Goal: Transaction & Acquisition: Purchase product/service

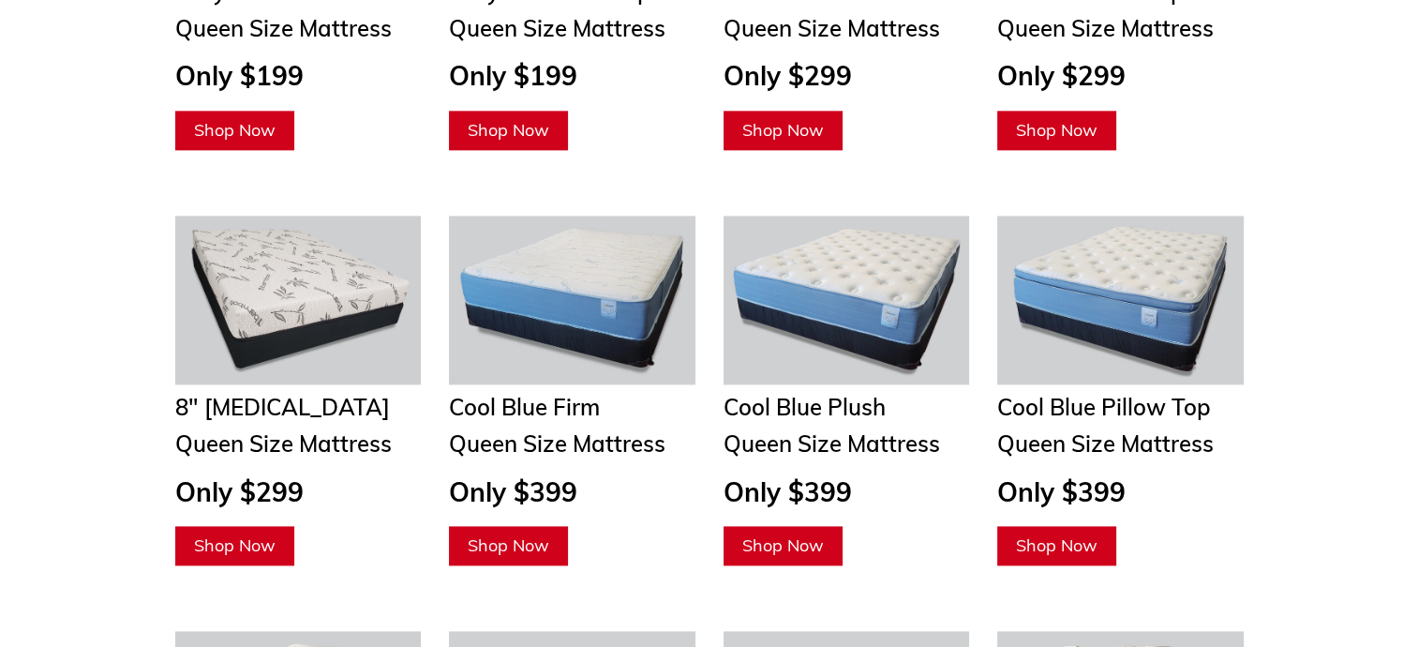
click at [503, 534] on span "Shop Now" at bounding box center [509, 545] width 82 height 22
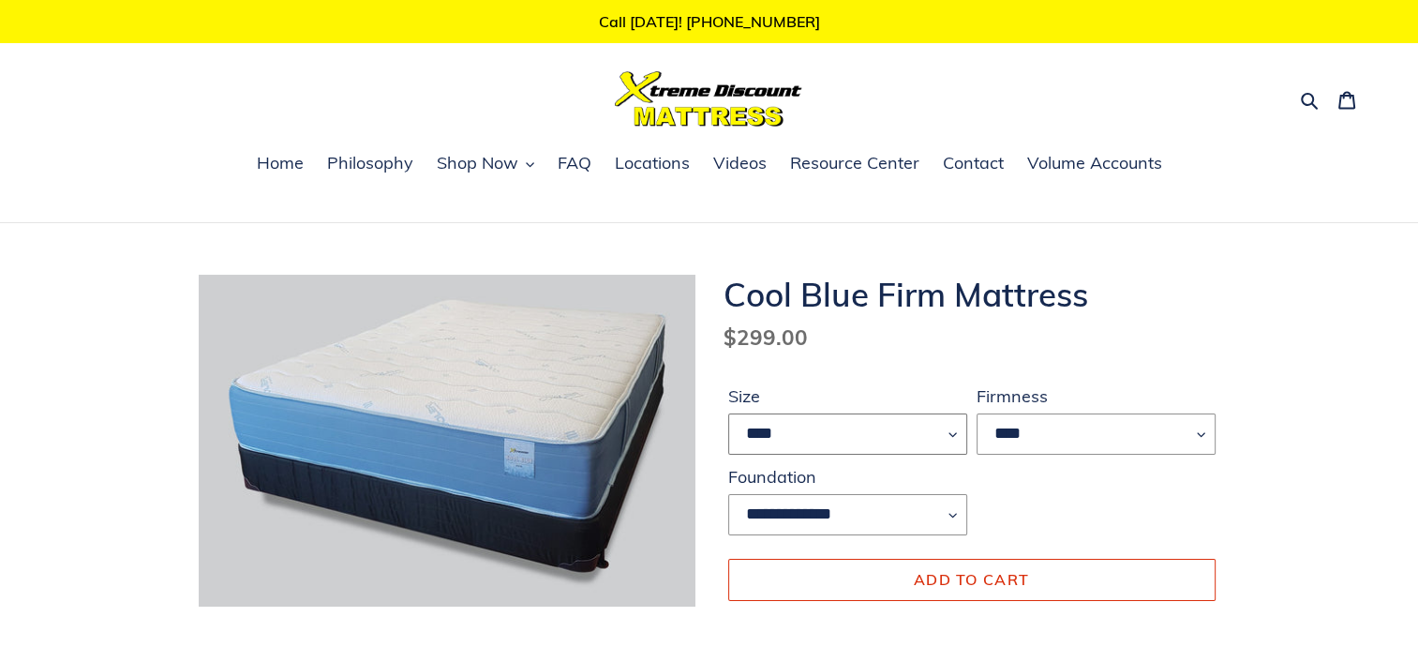
click at [951, 433] on select "**** ******* **** ***** ****" at bounding box center [847, 433] width 239 height 41
select select "****"
click at [728, 413] on select "**** ******* **** ***** ****" at bounding box center [847, 433] width 239 height 41
